Goal: Information Seeking & Learning: Stay updated

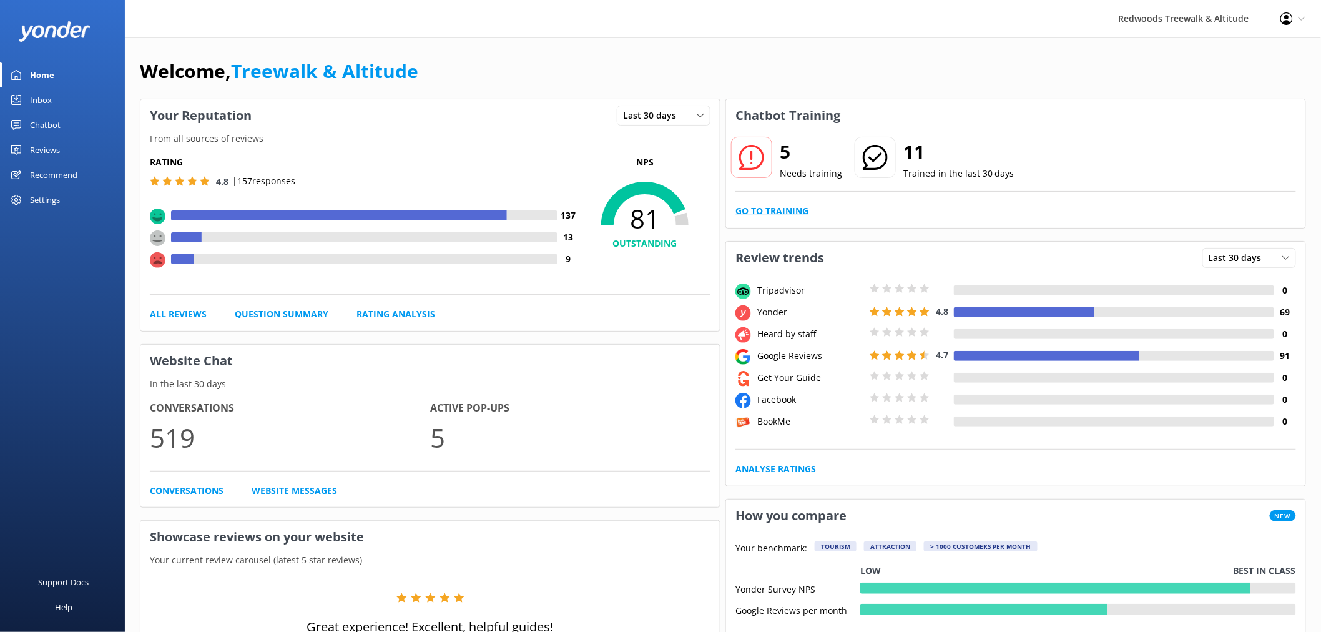
click at [762, 208] on link "Go to Training" at bounding box center [771, 211] width 73 height 14
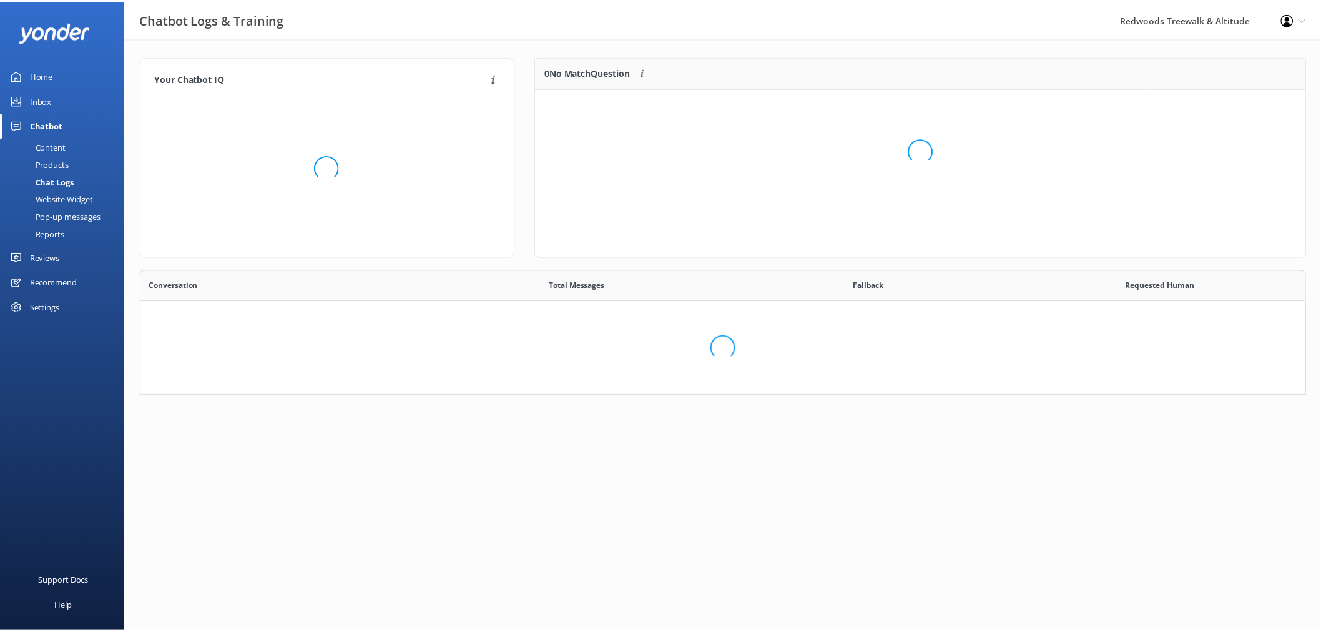
scroll to position [427, 1155]
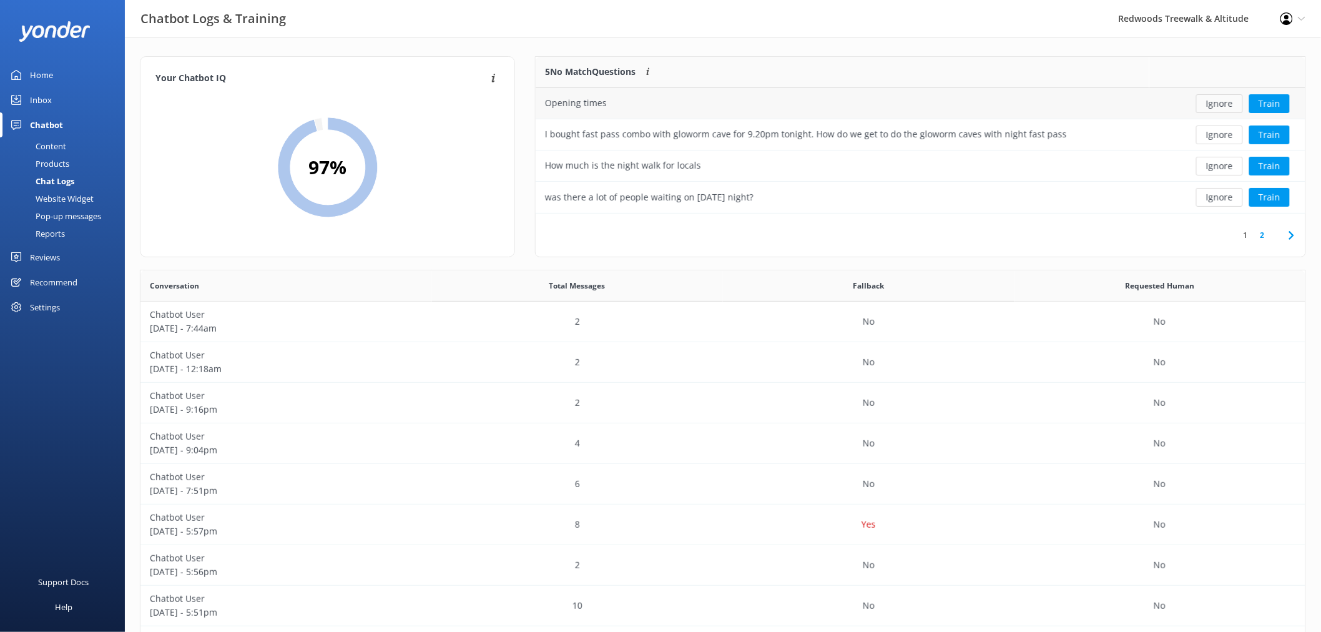
click at [1226, 101] on button "Ignore" at bounding box center [1219, 103] width 47 height 19
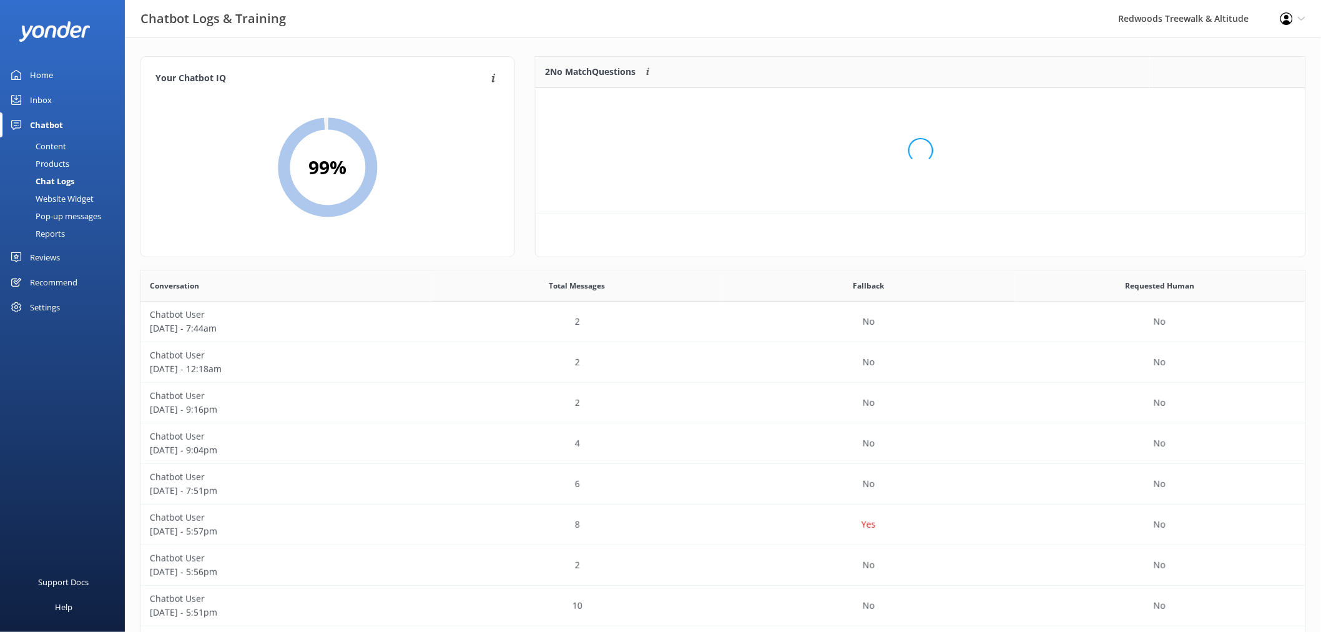
scroll to position [84, 758]
click at [1226, 101] on button "Ignore" at bounding box center [1219, 103] width 47 height 19
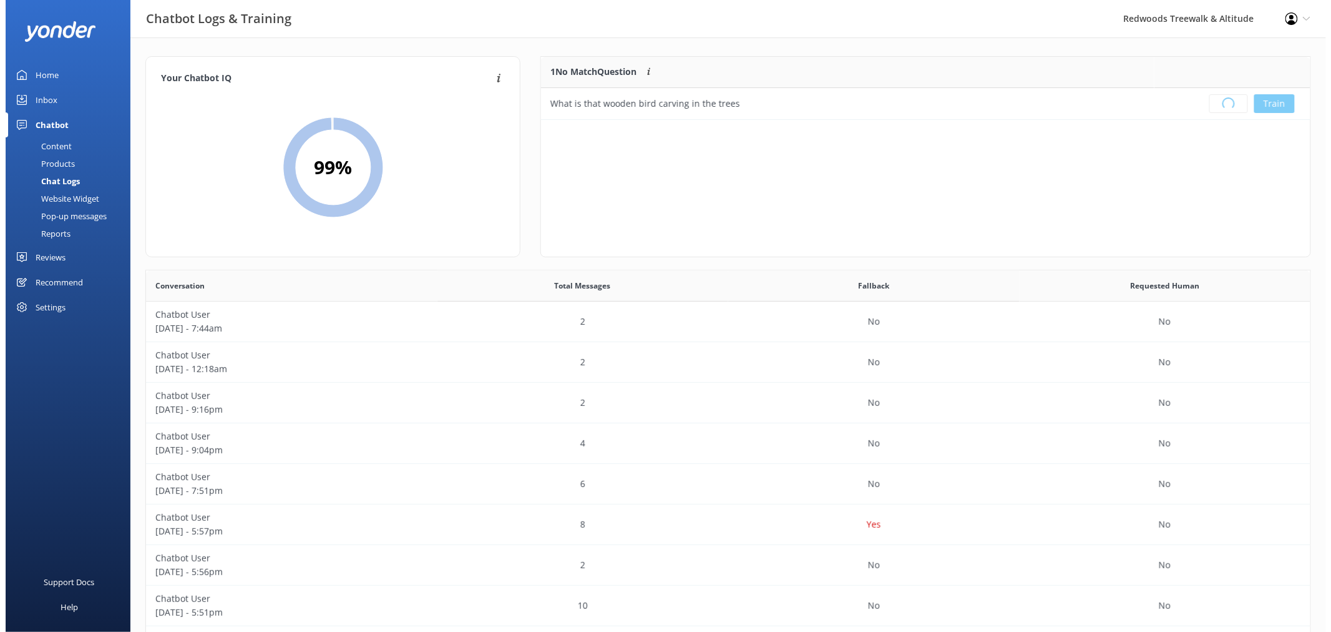
scroll to position [145, 758]
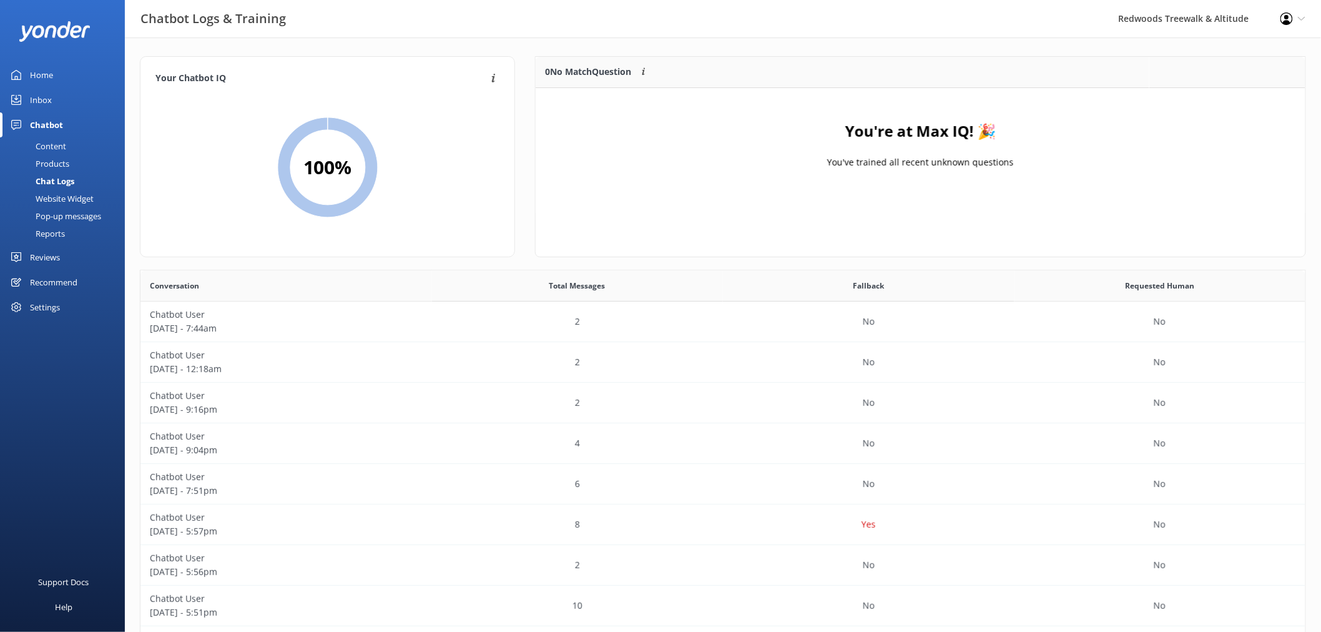
click at [48, 89] on div "Inbox" at bounding box center [41, 99] width 22 height 25
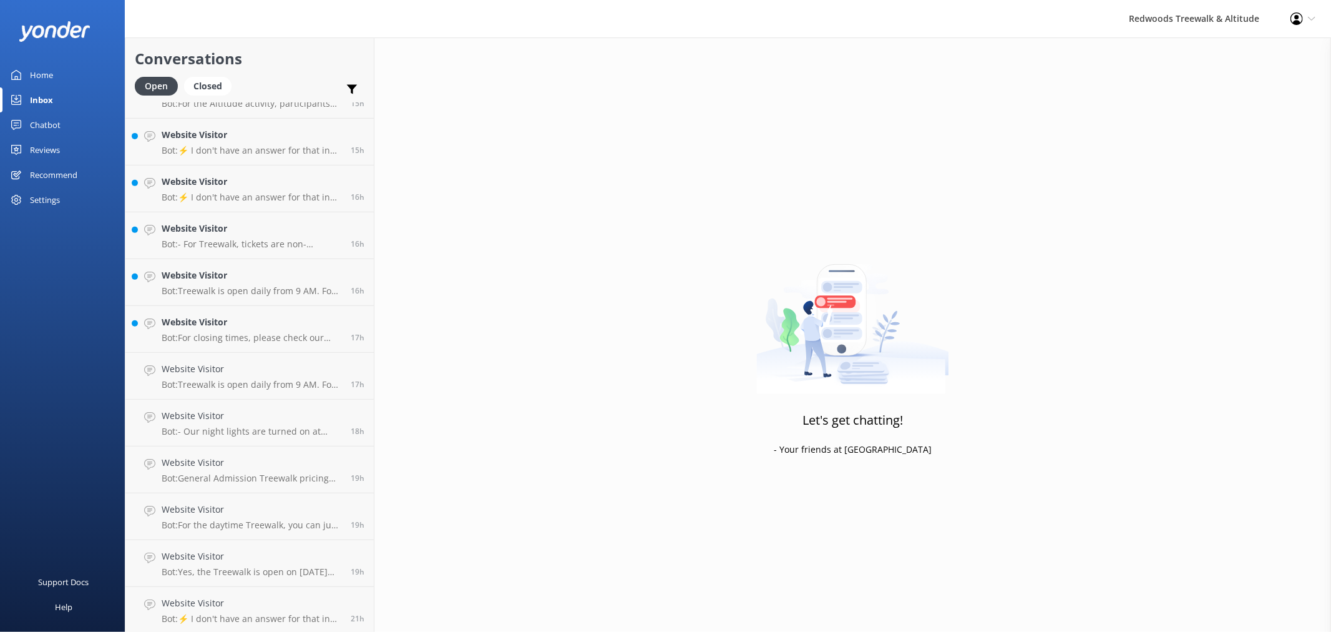
scroll to position [458, 0]
click at [218, 309] on link "Website Visitor Bot: For closing times, please check our website FAQs at [URL][…" at bounding box center [249, 324] width 248 height 47
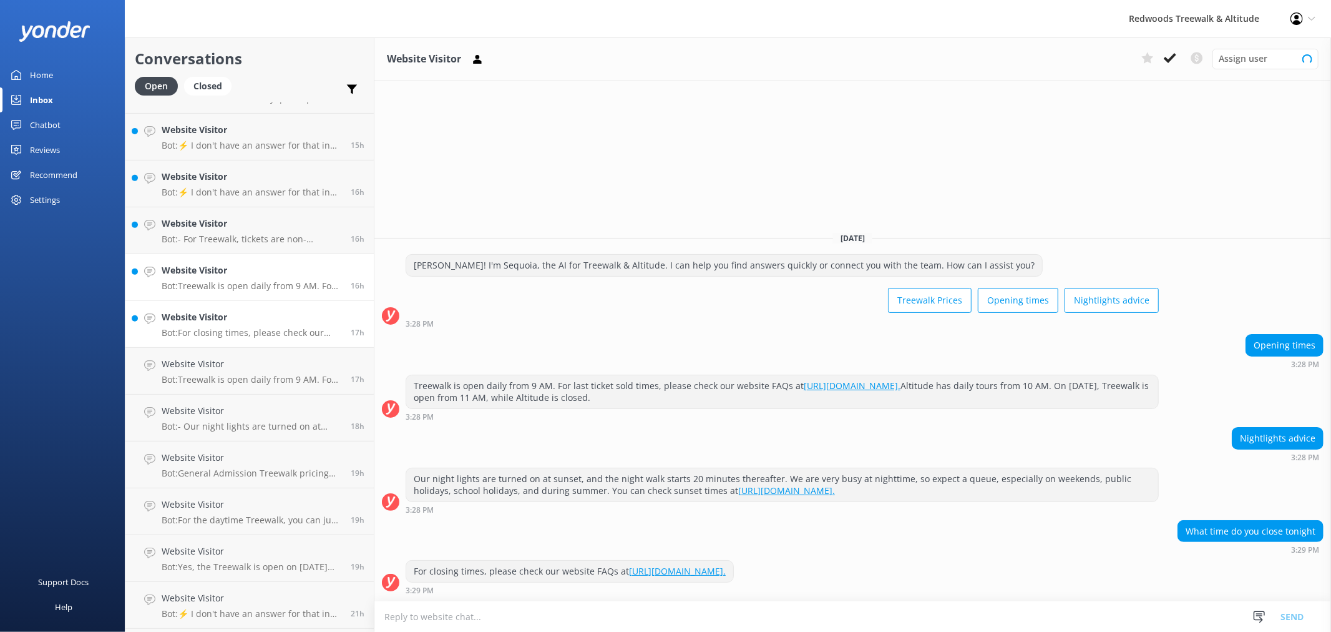
click at [222, 278] on div "Website Visitor Bot: Treewalk is open daily from 9 AM. For last ticket sold tim…" at bounding box center [252, 276] width 180 height 27
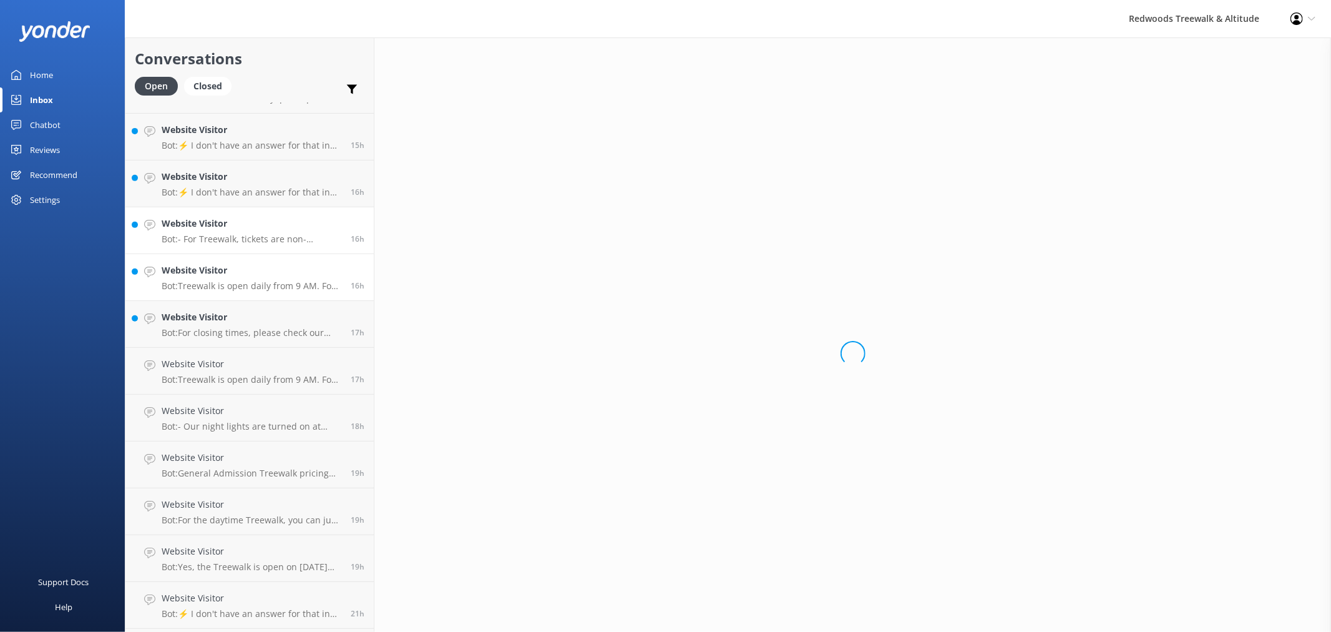
click at [229, 217] on h4 "Website Visitor" at bounding box center [252, 224] width 180 height 14
click at [234, 175] on h4 "Website Visitor" at bounding box center [252, 177] width 180 height 14
click at [236, 141] on p "Bot: ⚡ I don't have an answer for that in my knowledge base. Please try and rep…" at bounding box center [252, 145] width 180 height 11
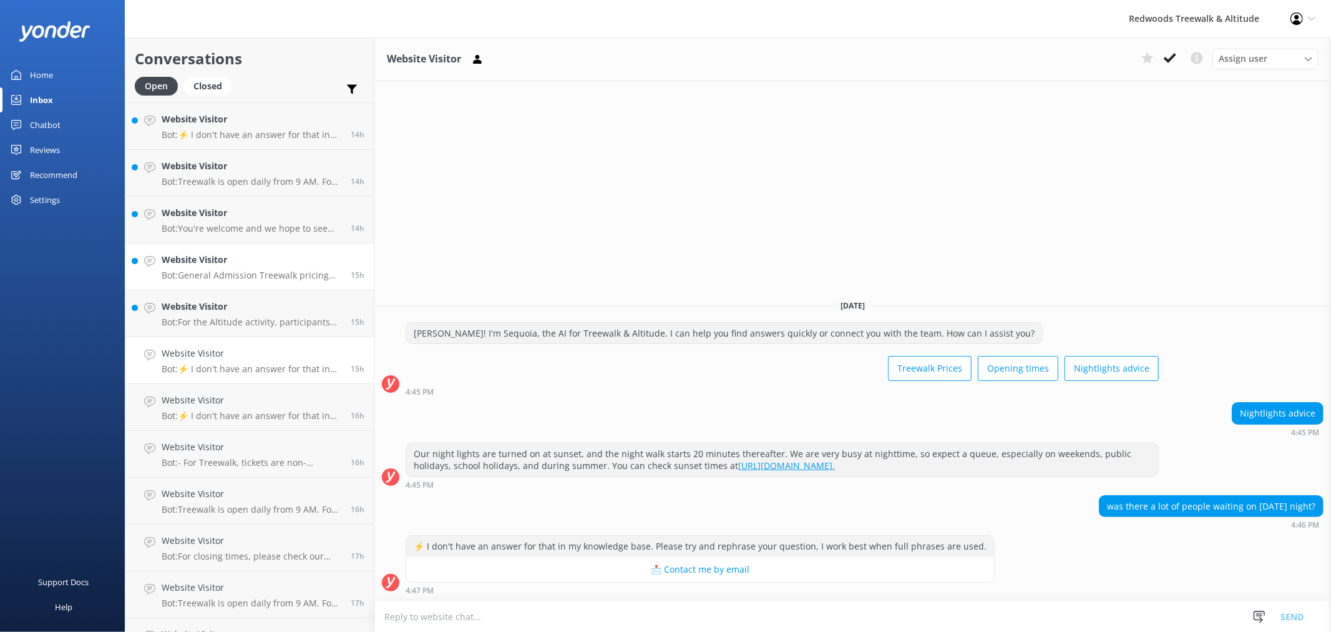
scroll to position [180, 0]
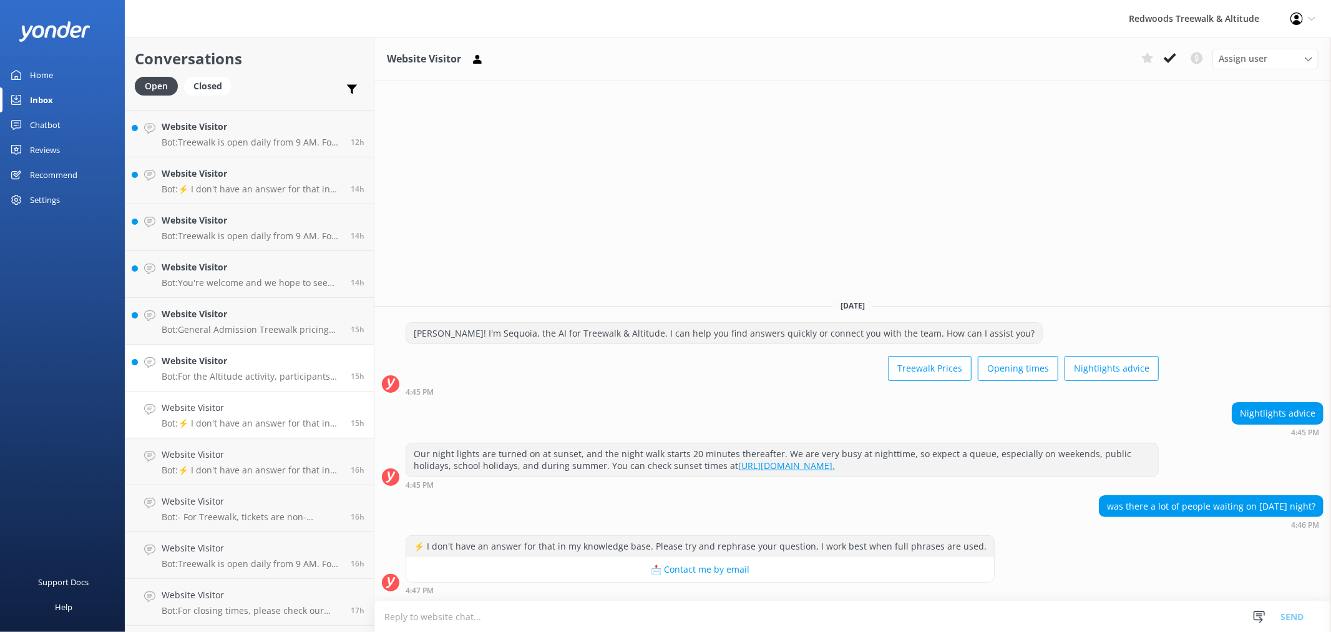
click at [231, 366] on h4 "Website Visitor" at bounding box center [252, 361] width 180 height 14
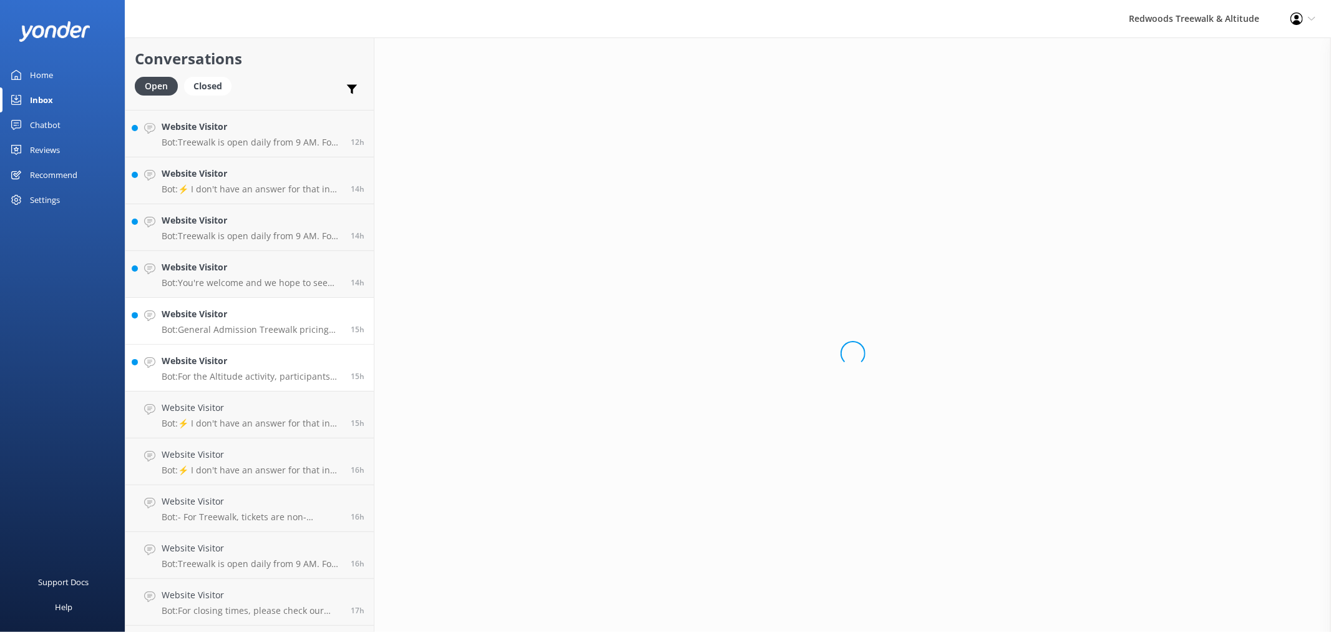
click at [226, 313] on h4 "Website Visitor" at bounding box center [252, 314] width 180 height 14
click at [232, 267] on h4 "Website Visitor" at bounding box center [252, 267] width 180 height 14
click at [233, 220] on h4 "Website Visitor" at bounding box center [252, 220] width 180 height 14
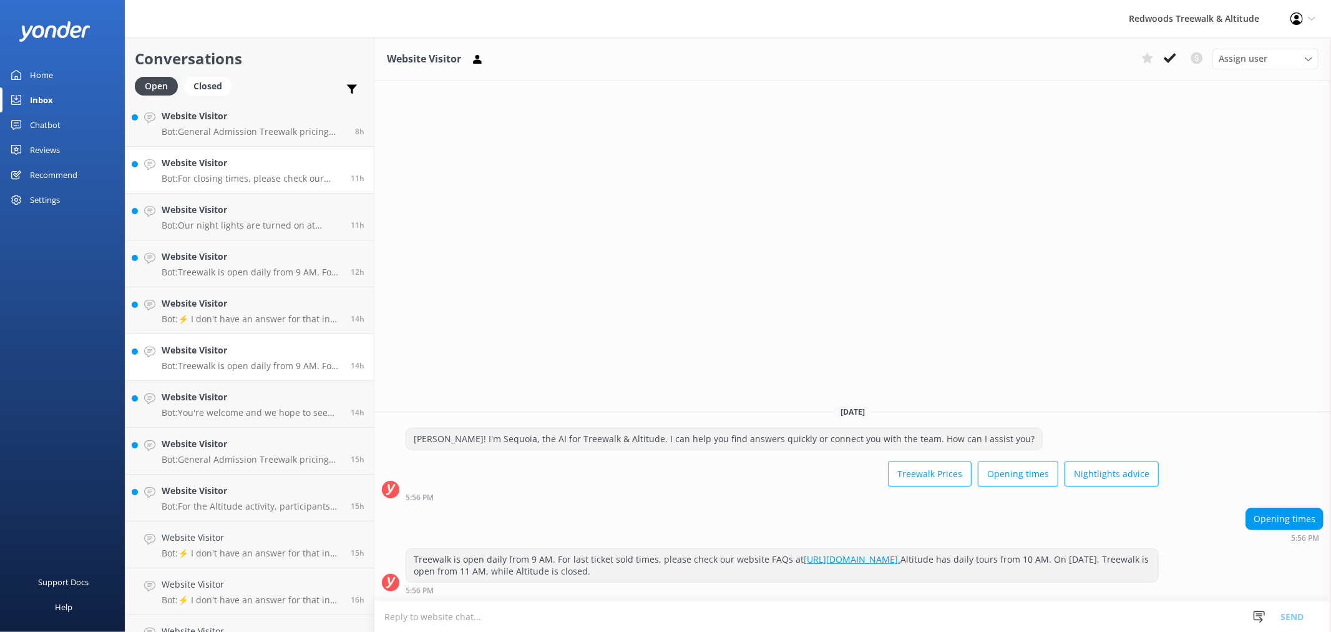
scroll to position [41, 0]
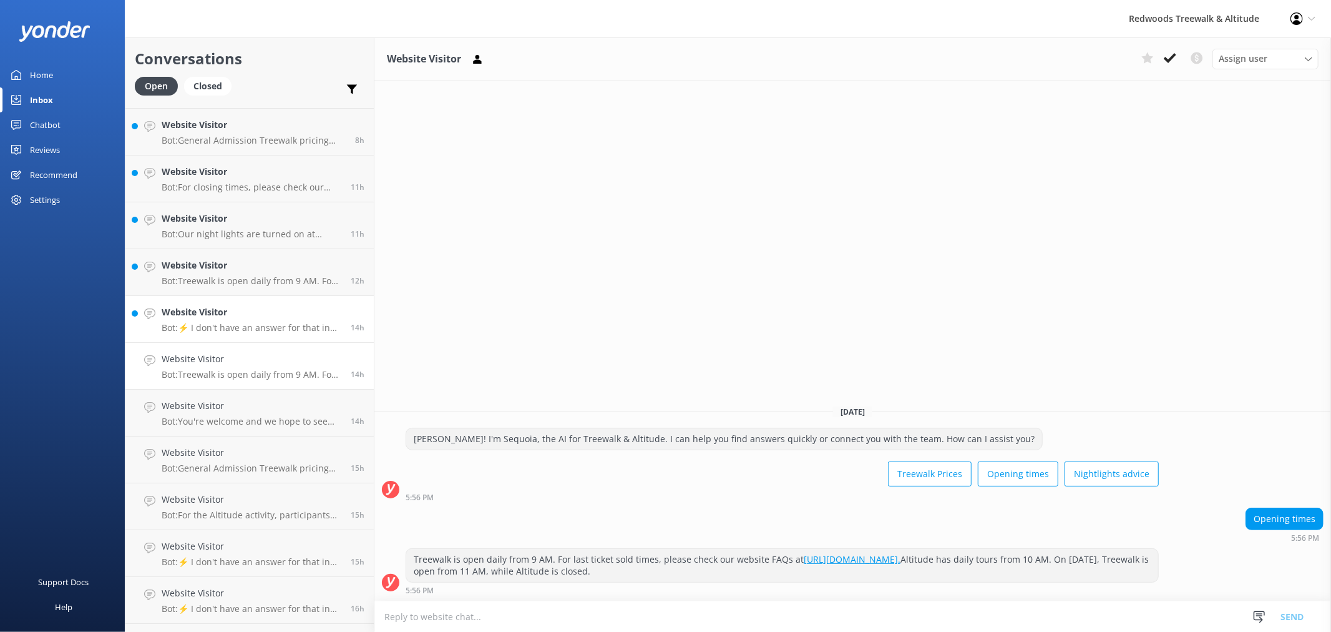
click at [229, 312] on h4 "Website Visitor" at bounding box center [252, 312] width 180 height 14
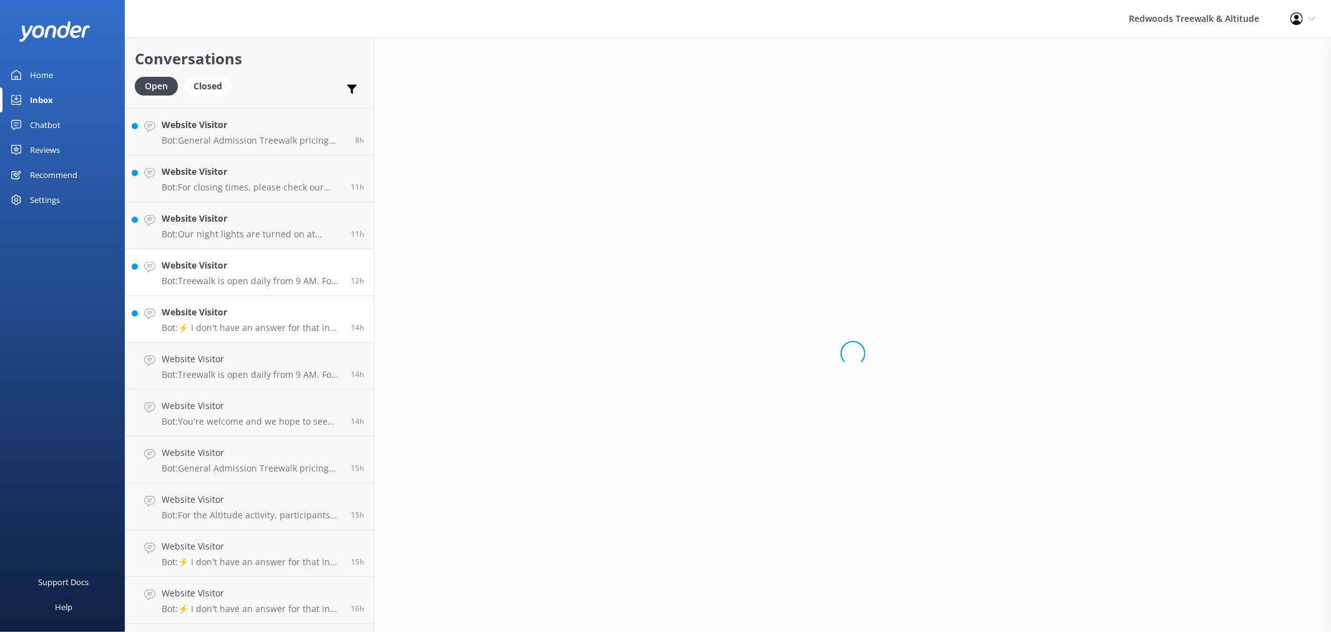
click at [232, 273] on div "Website Visitor Bot: Treewalk is open daily from 9 AM. For more details, please…" at bounding box center [252, 271] width 180 height 27
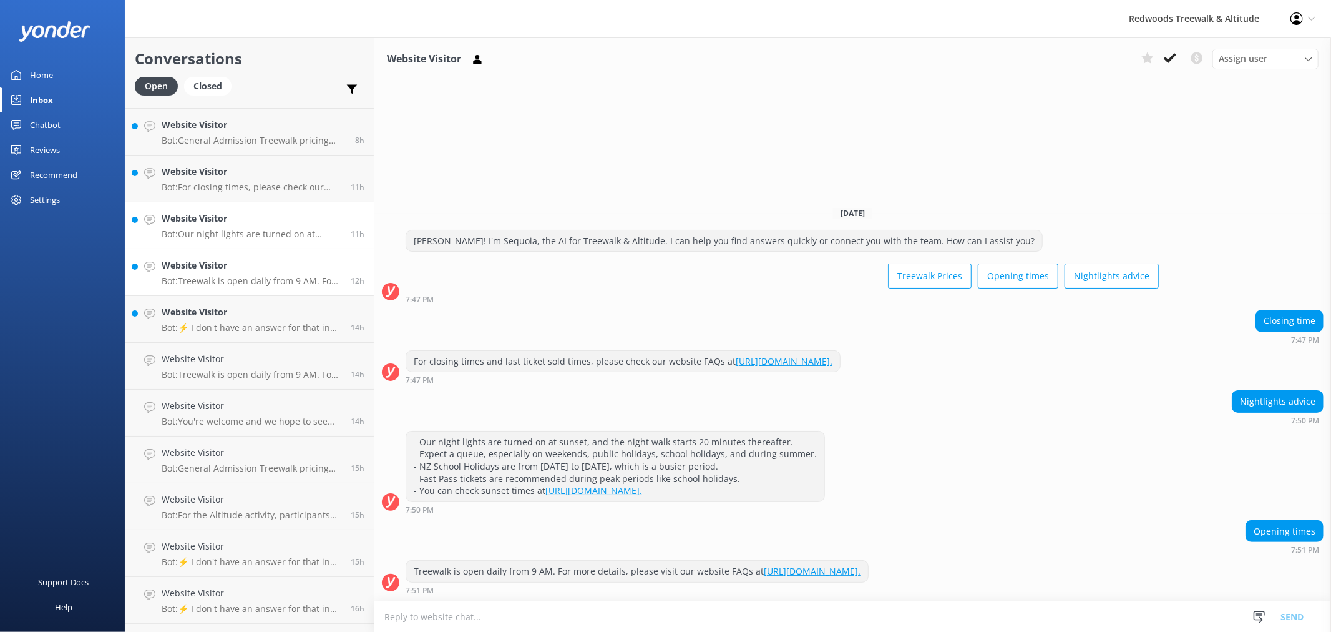
click at [233, 219] on h4 "Website Visitor" at bounding box center [252, 219] width 180 height 14
click at [239, 178] on h4 "Website Visitor" at bounding box center [252, 172] width 180 height 14
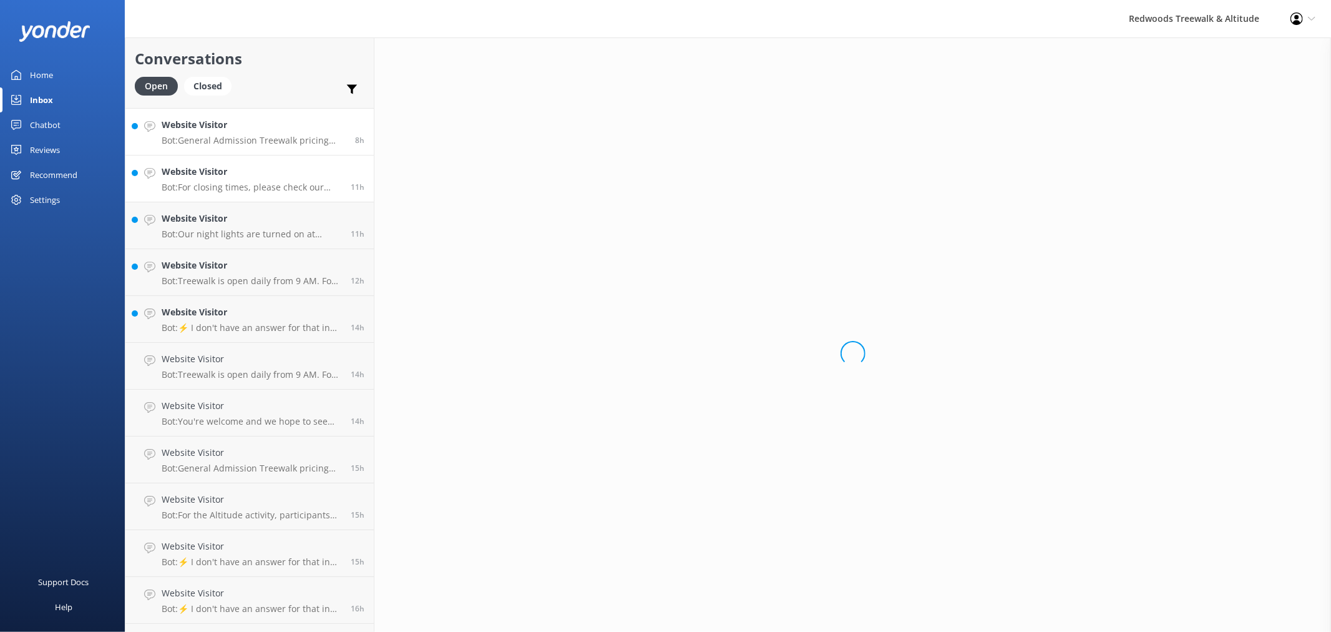
click at [266, 110] on link "Website Visitor Bot: General Admission Treewalk pricing starts at $42 for adult…" at bounding box center [249, 132] width 248 height 47
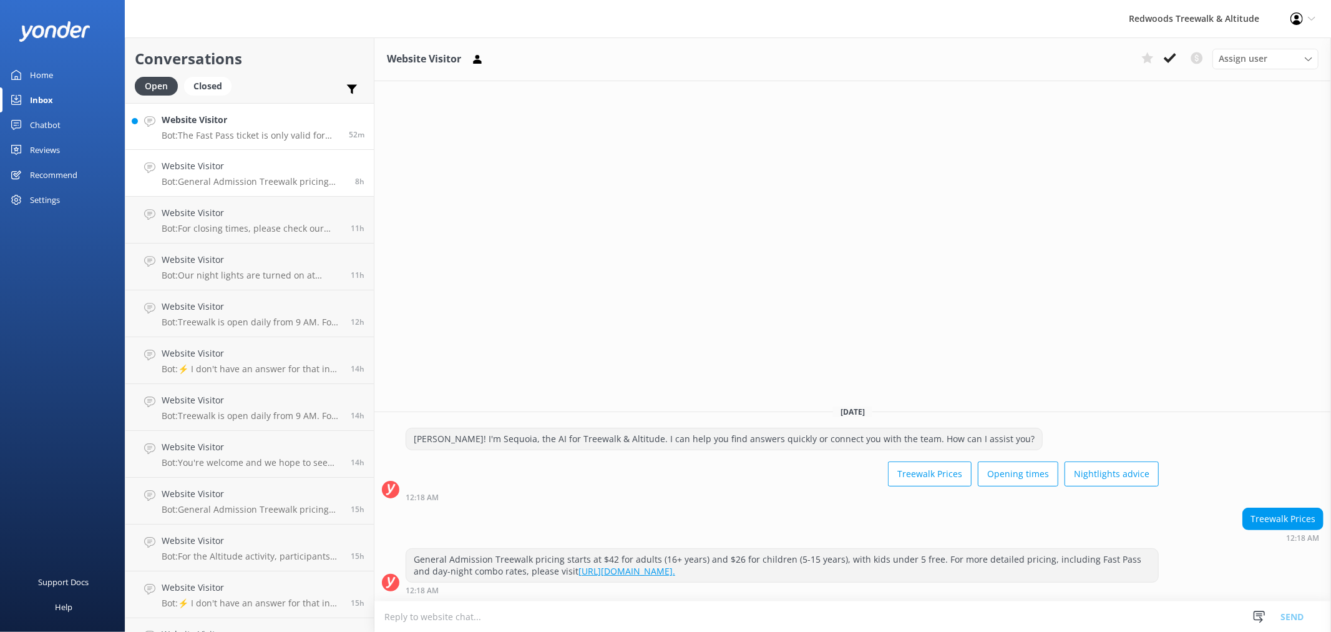
click at [240, 132] on p "Bot: The Fast Pass ticket is only valid for your booked date and time. If you c…" at bounding box center [251, 135] width 178 height 11
click at [61, 69] on link "Home" at bounding box center [62, 74] width 125 height 25
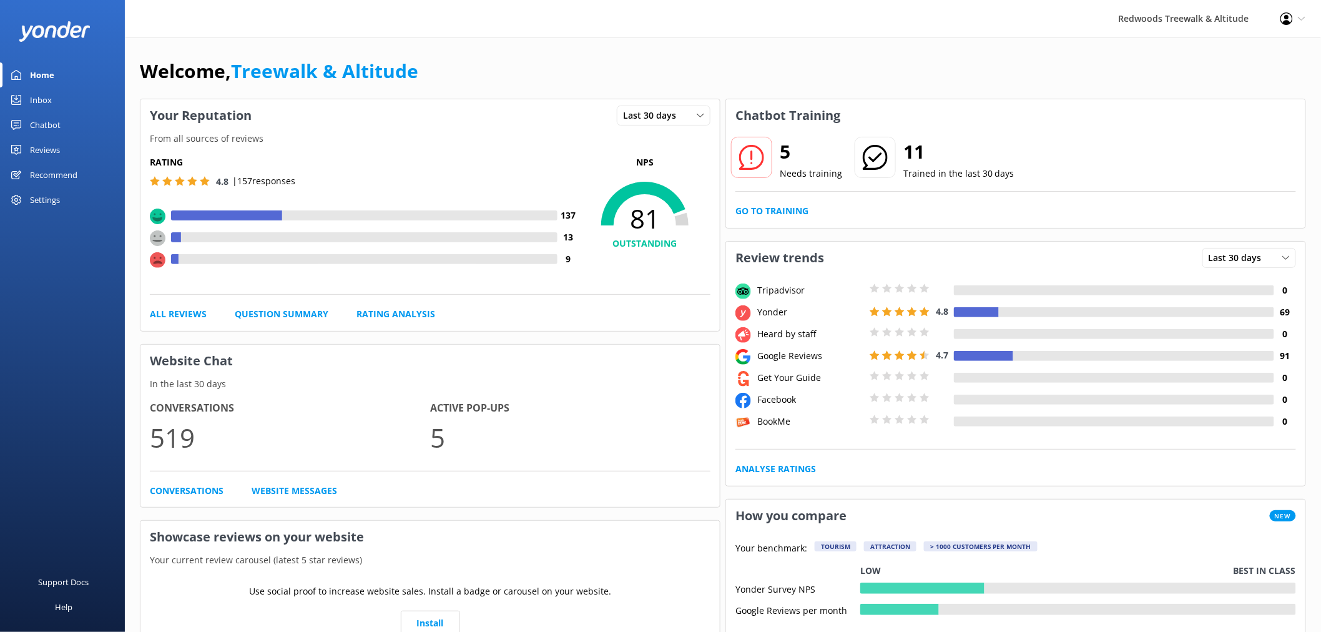
click at [57, 152] on div "Reviews" at bounding box center [45, 149] width 30 height 25
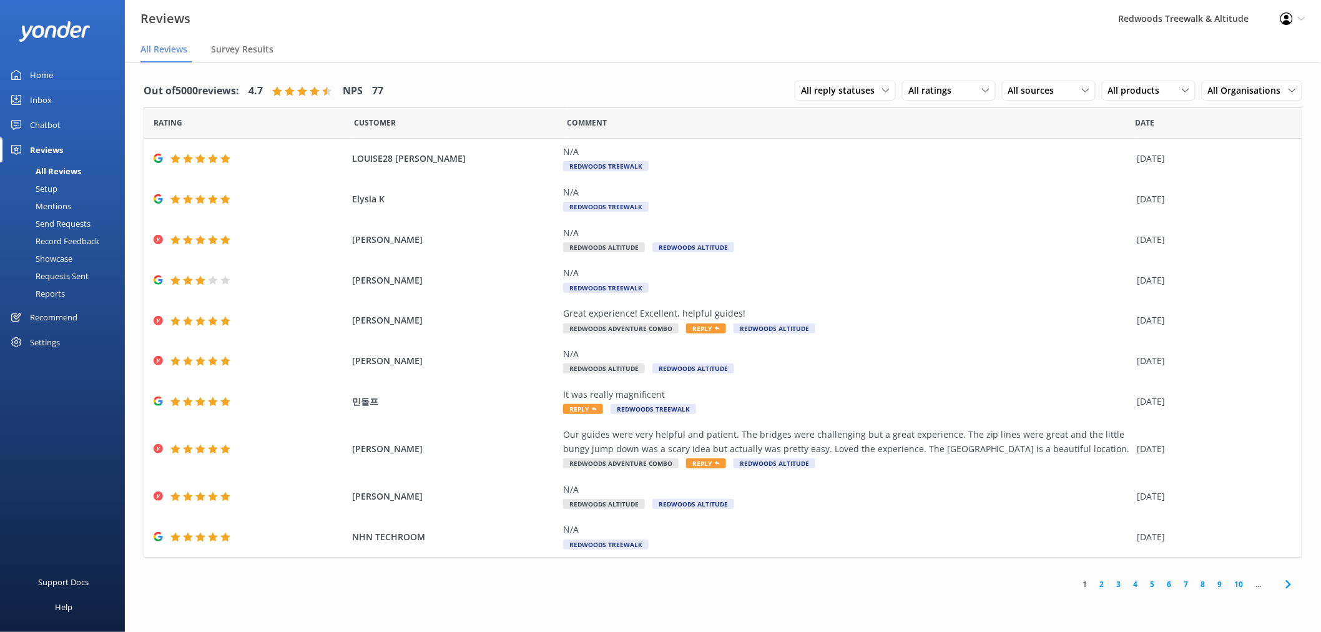
click at [1105, 583] on link "2" at bounding box center [1102, 584] width 17 height 12
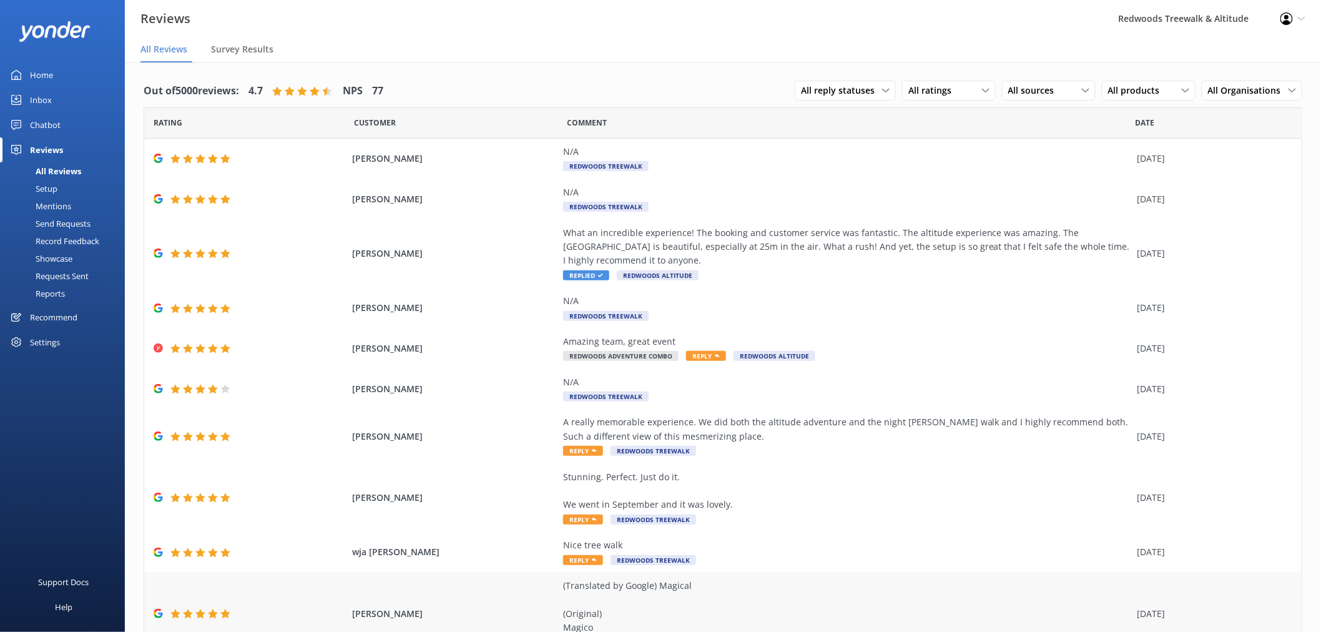
scroll to position [64, 0]
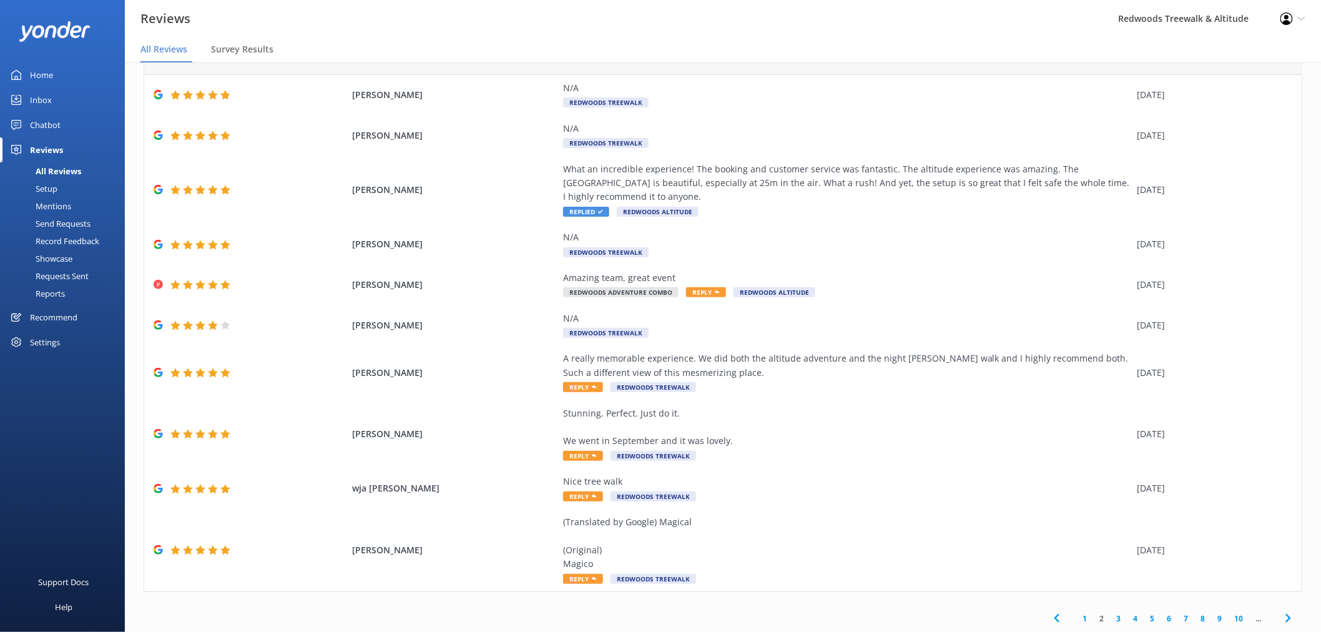
click at [1077, 618] on link "1" at bounding box center [1085, 618] width 17 height 12
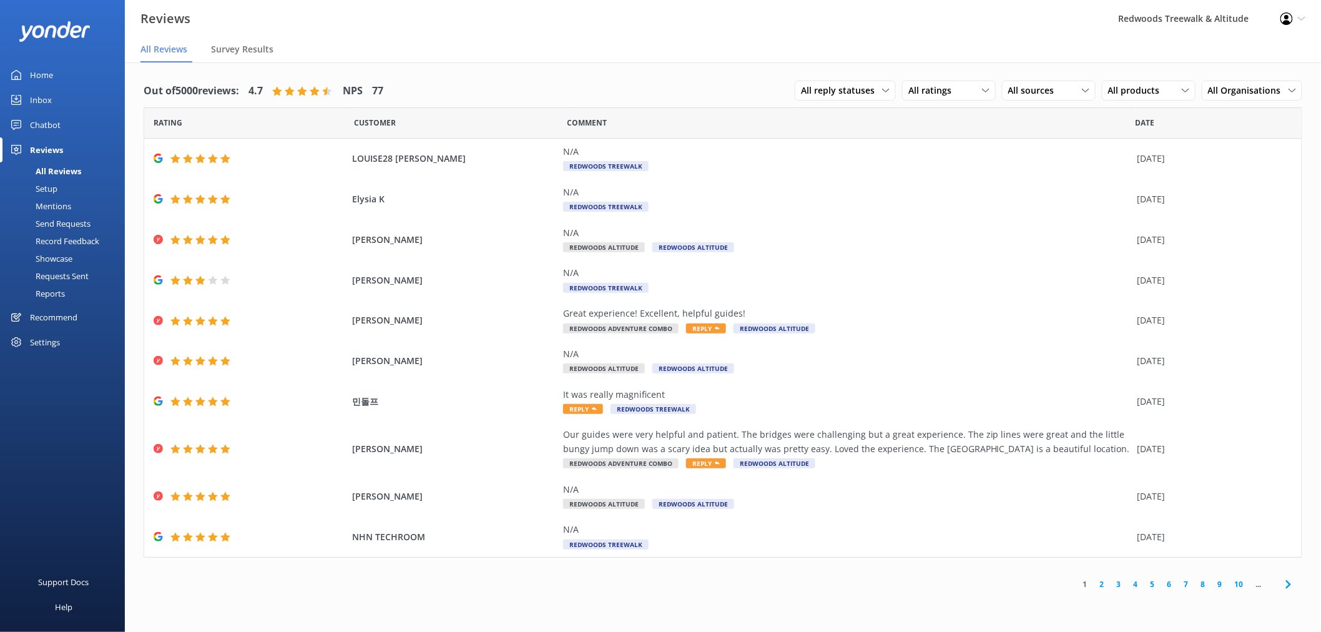
click at [71, 74] on link "Home" at bounding box center [62, 74] width 125 height 25
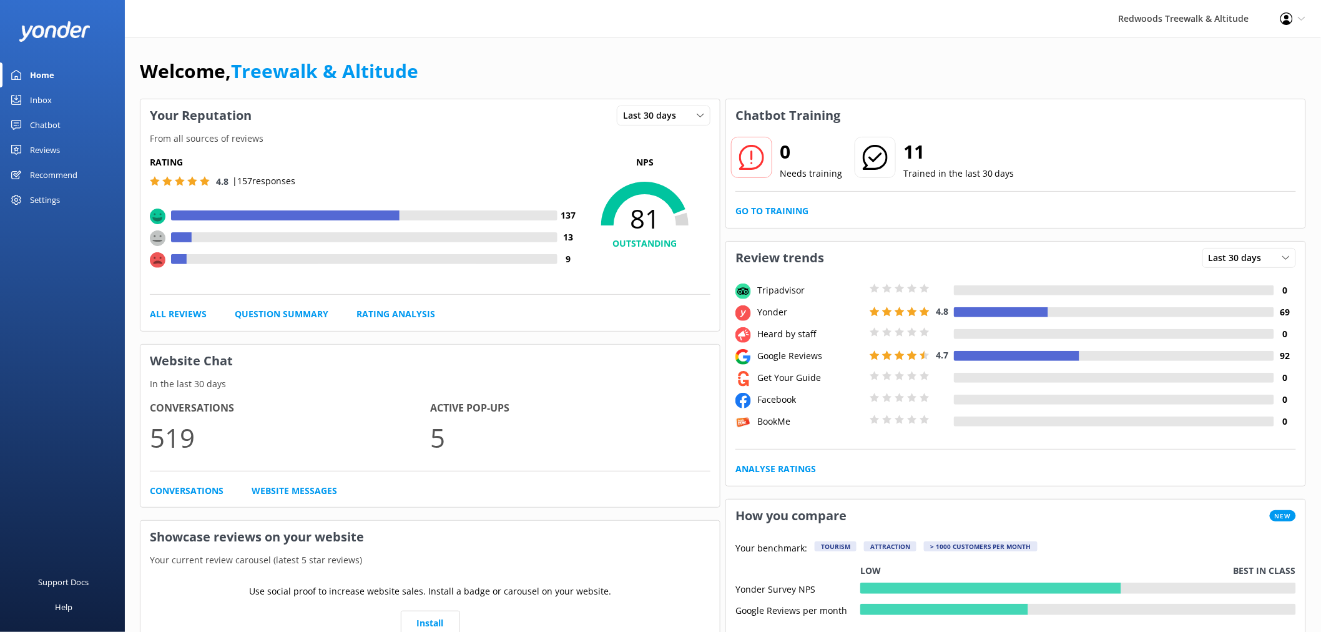
click at [71, 102] on link "Inbox" at bounding box center [62, 99] width 125 height 25
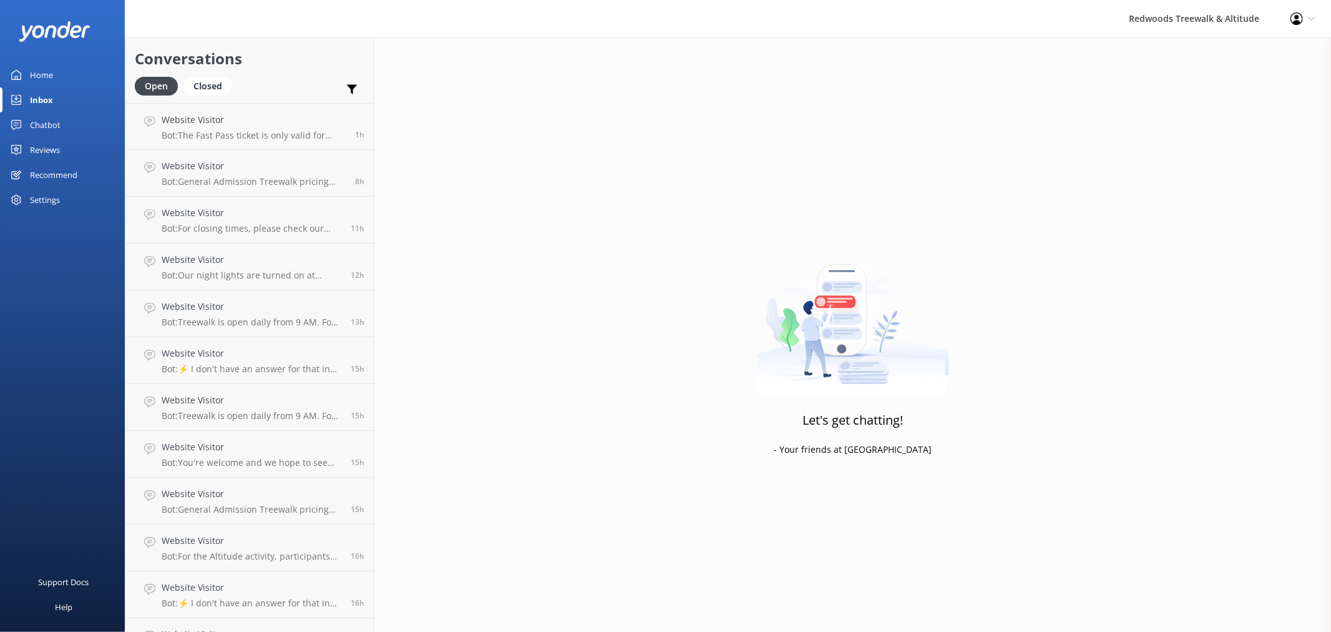
drag, startPoint x: 63, startPoint y: 72, endPoint x: 52, endPoint y: 115, distance: 43.9
click at [63, 72] on link "Home" at bounding box center [62, 74] width 125 height 25
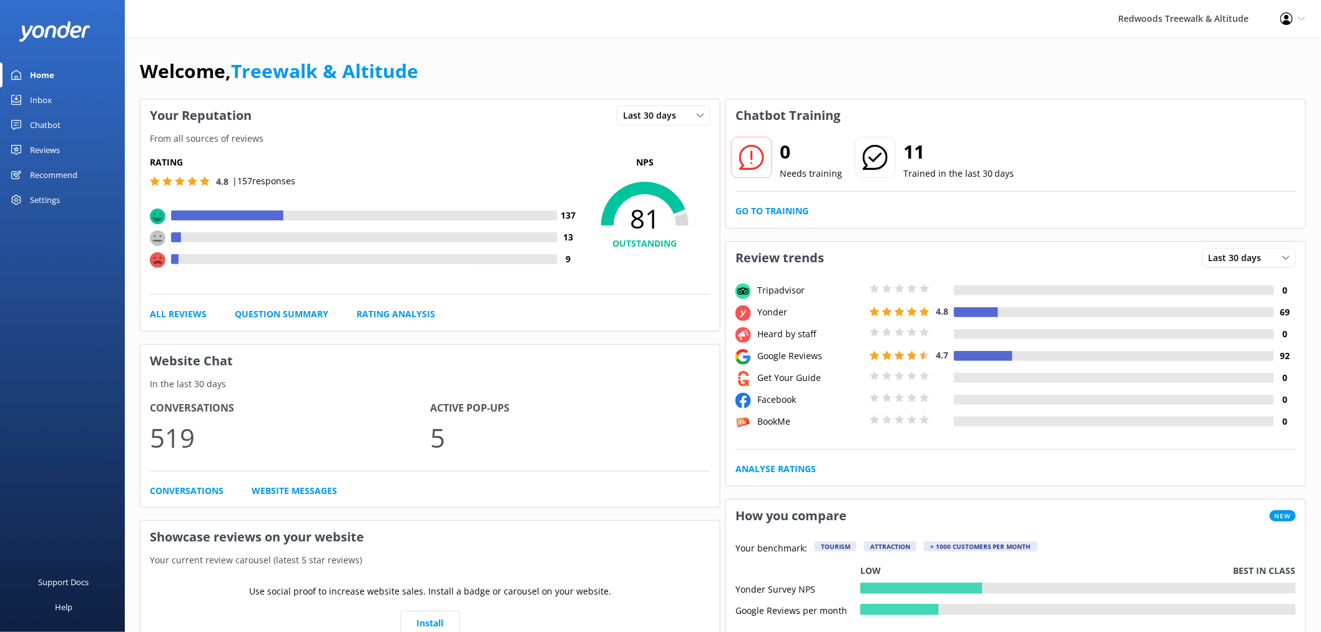
click at [46, 142] on div "Reviews" at bounding box center [45, 149] width 30 height 25
